Goal: Task Accomplishment & Management: Manage account settings

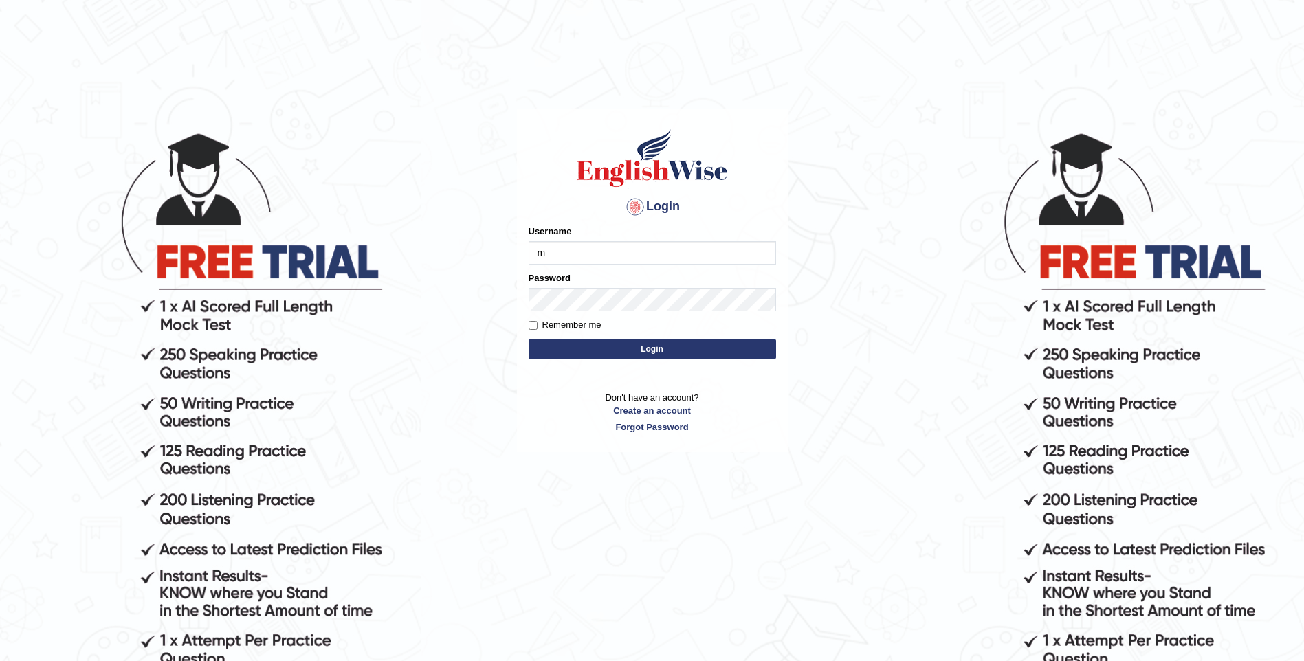
type input "mulwandamercy"
click at [529, 322] on input "Remember me" at bounding box center [533, 325] width 9 height 9
checkbox input "true"
click at [570, 346] on button "Login" at bounding box center [652, 349] width 247 height 21
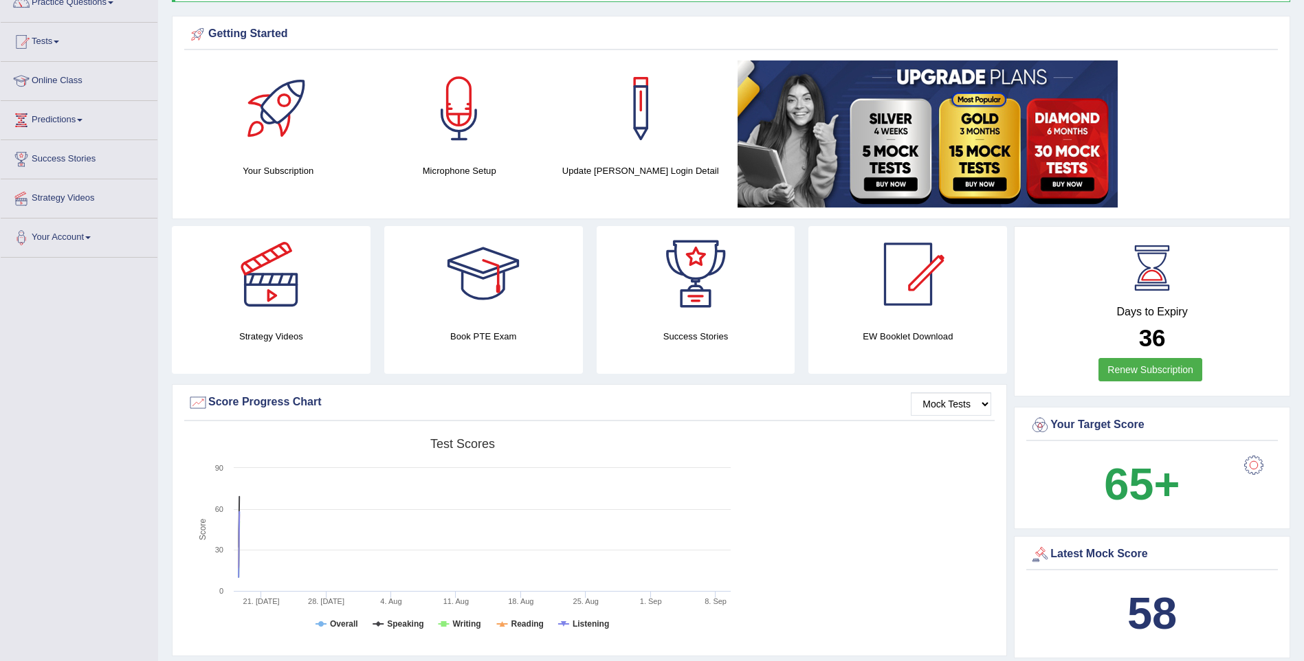
scroll to position [137, 0]
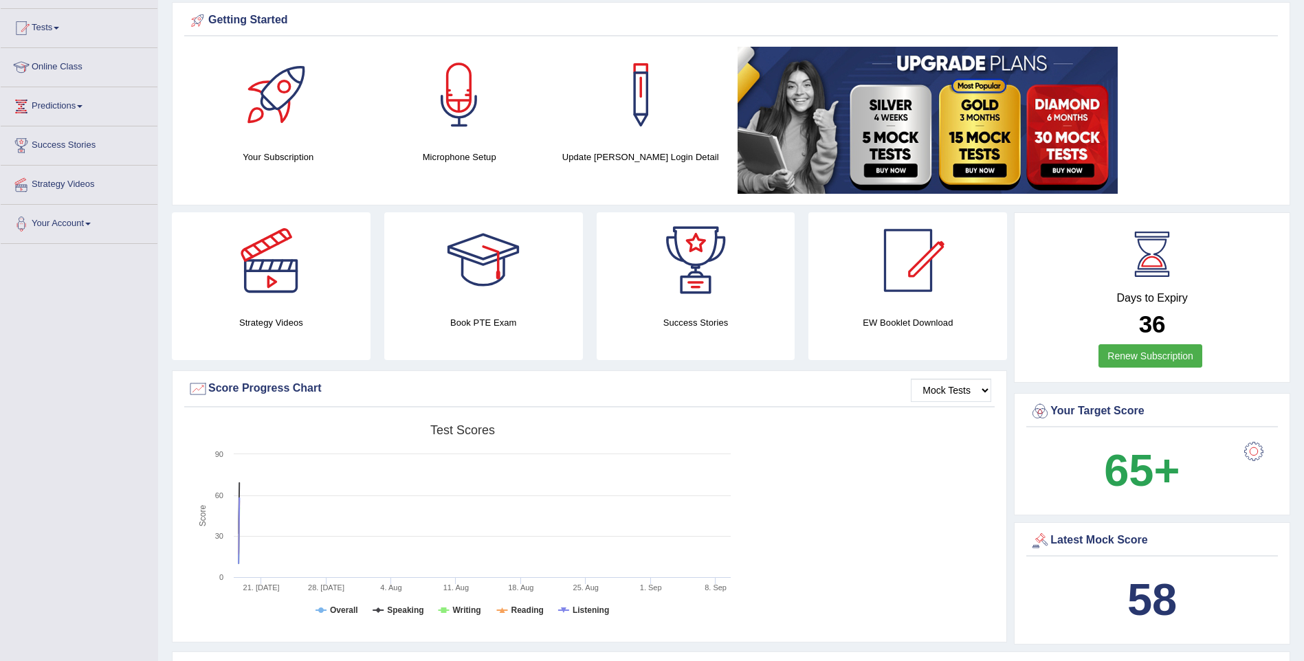
click at [918, 298] on div at bounding box center [908, 260] width 96 height 96
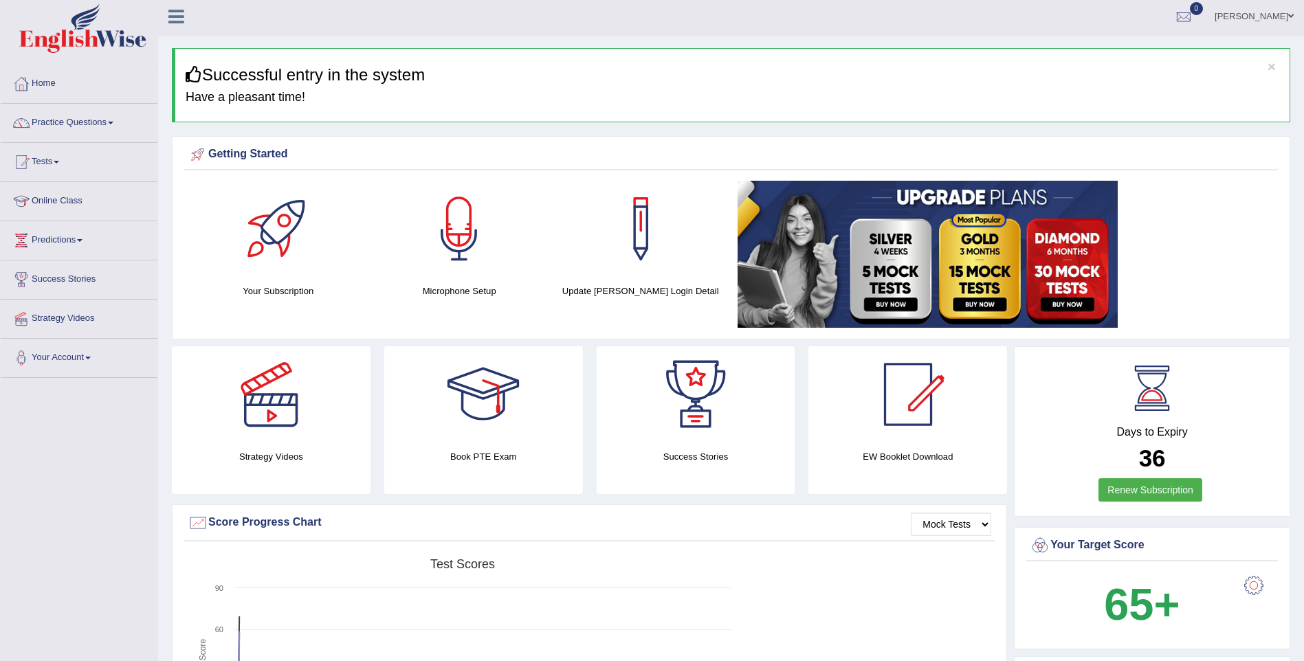
scroll to position [0, 0]
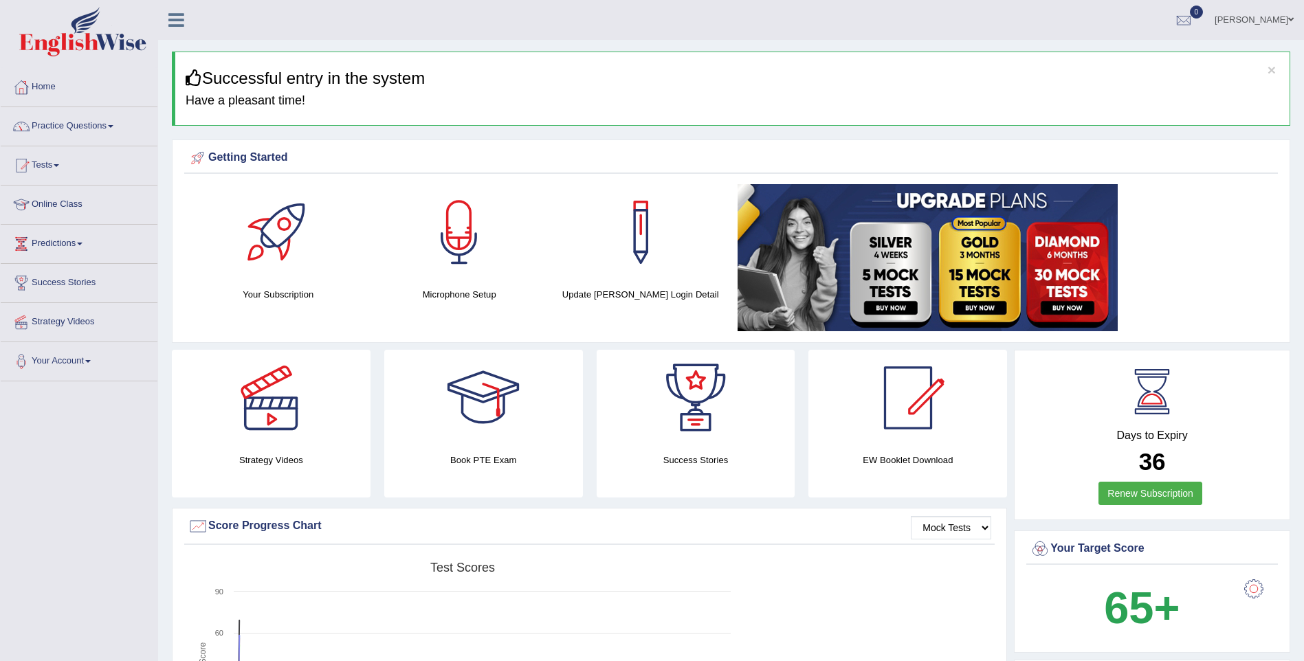
click at [105, 129] on link "Practice Questions" at bounding box center [79, 124] width 157 height 34
